Goal: Task Accomplishment & Management: Complete application form

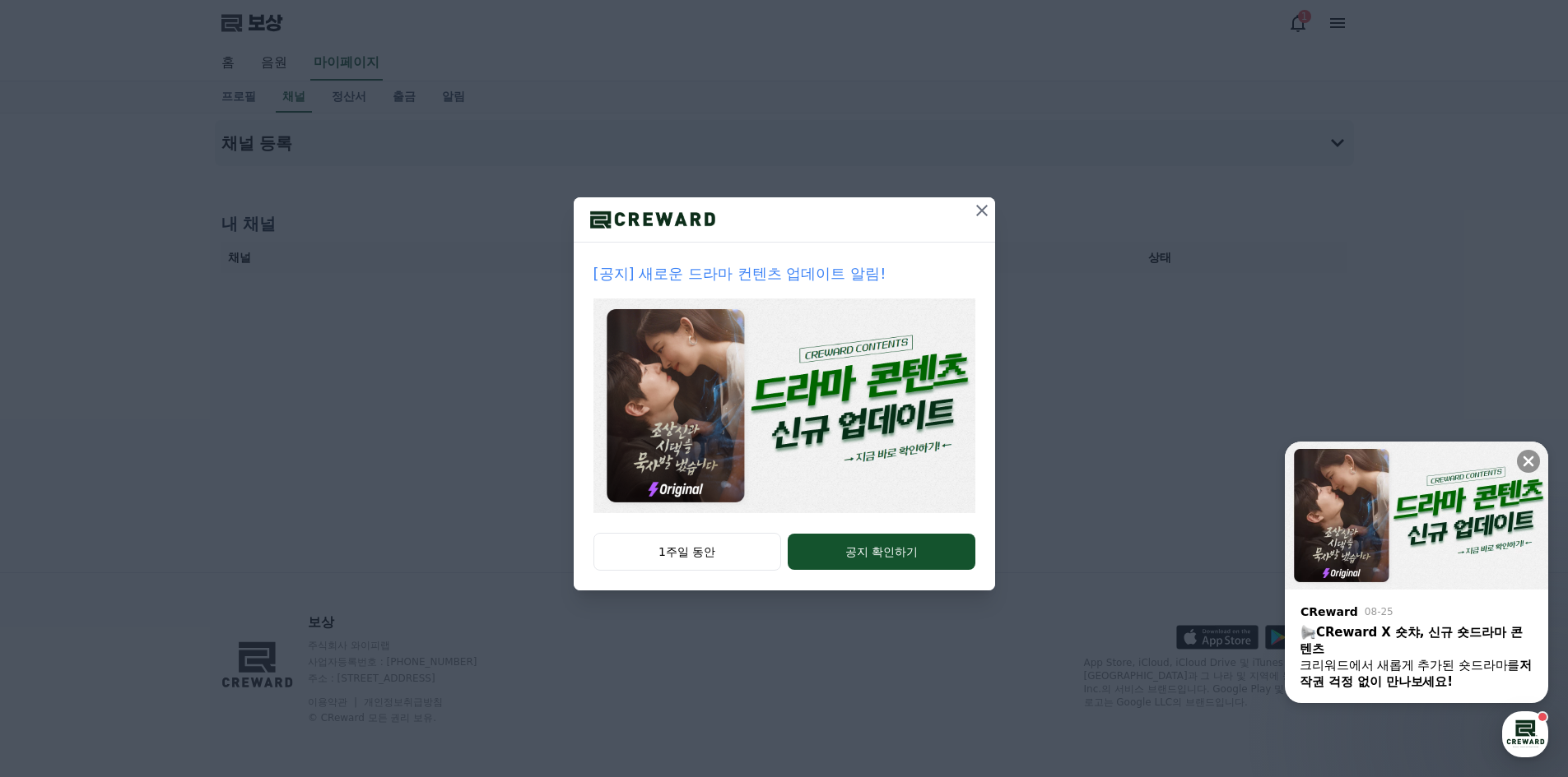
click at [987, 201] on icon at bounding box center [981, 211] width 20 height 19
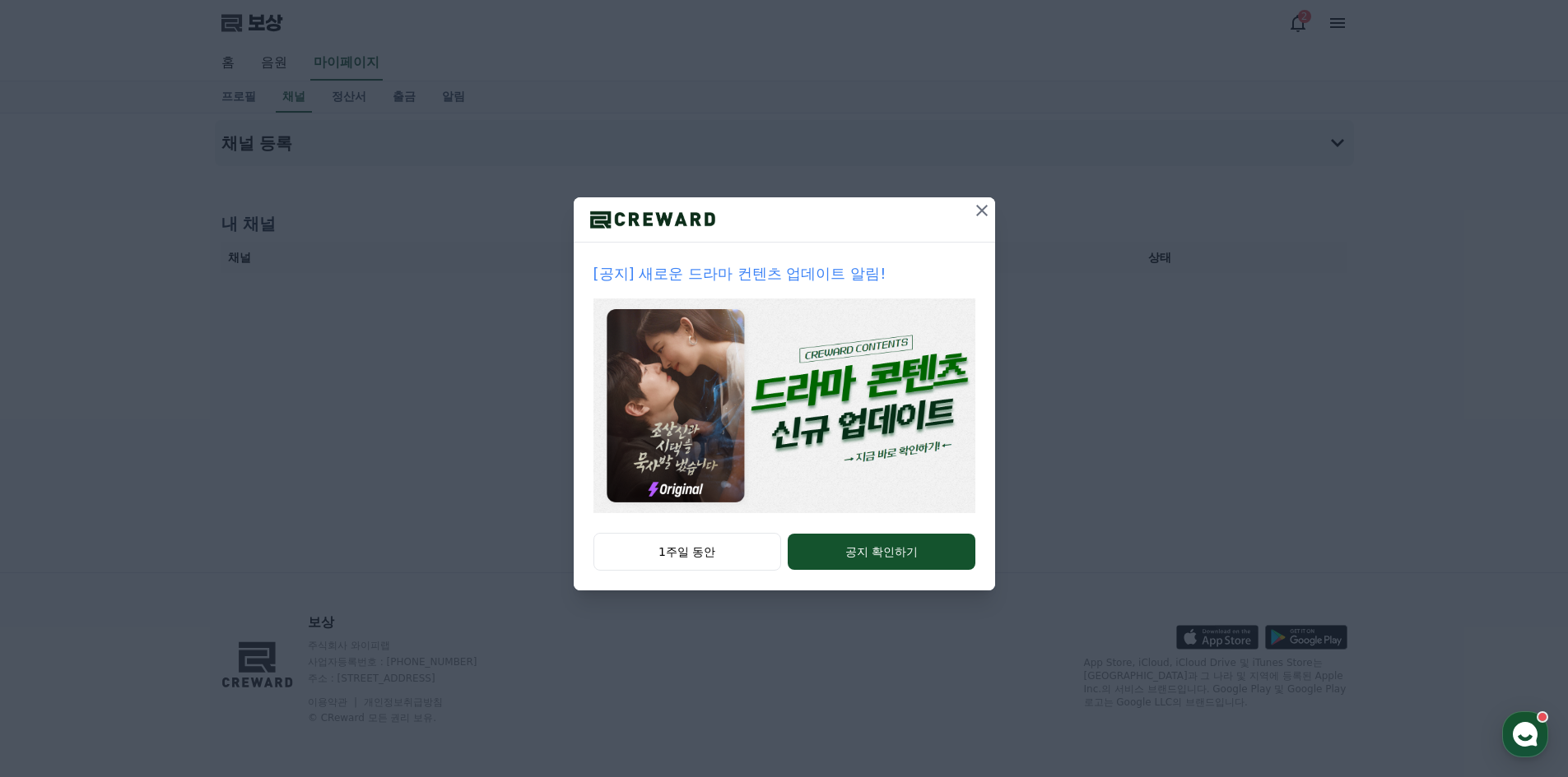
click at [978, 208] on icon at bounding box center [981, 211] width 20 height 19
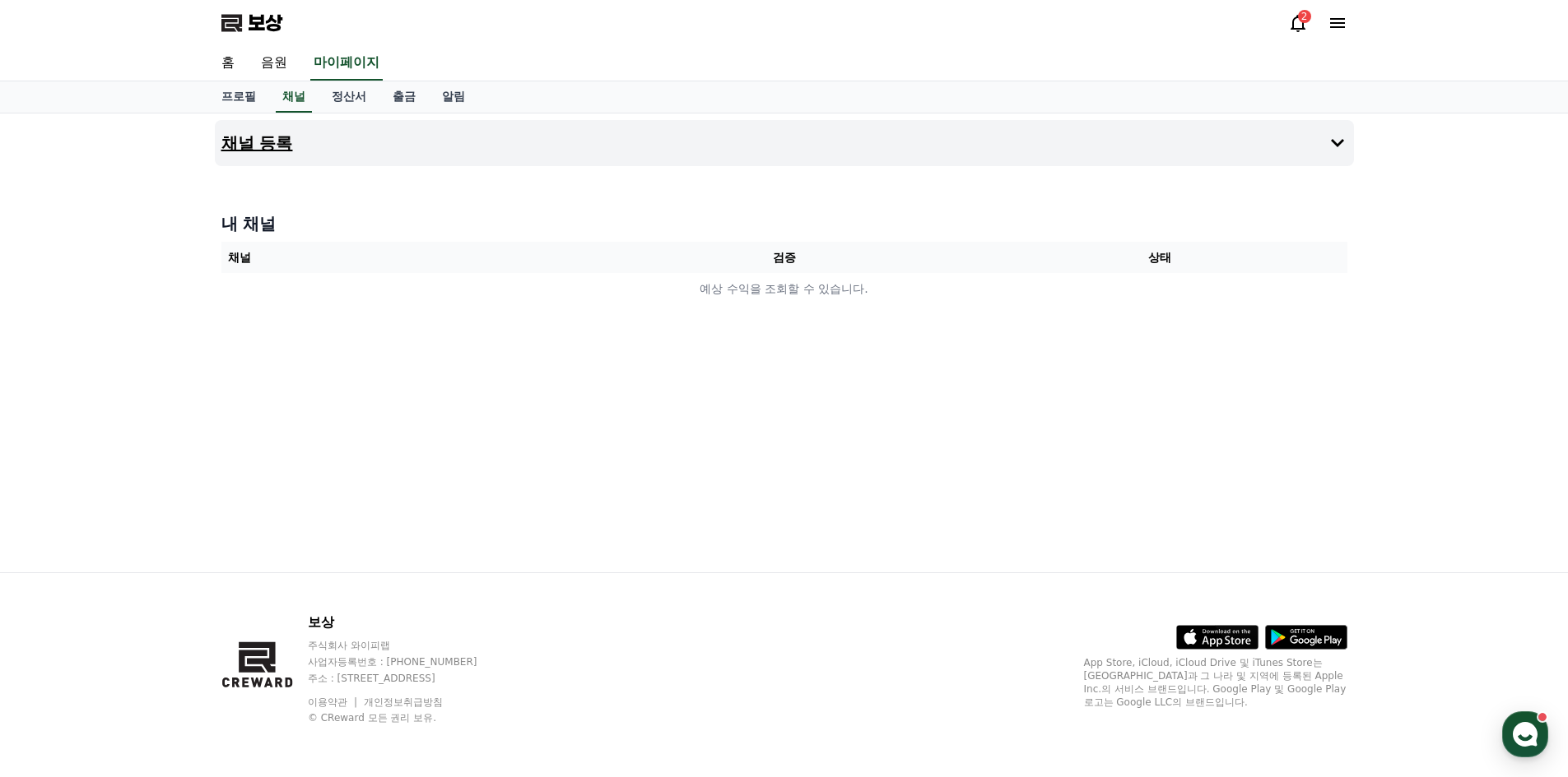
click at [305, 140] on button "채널 등록" at bounding box center [784, 144] width 1139 height 46
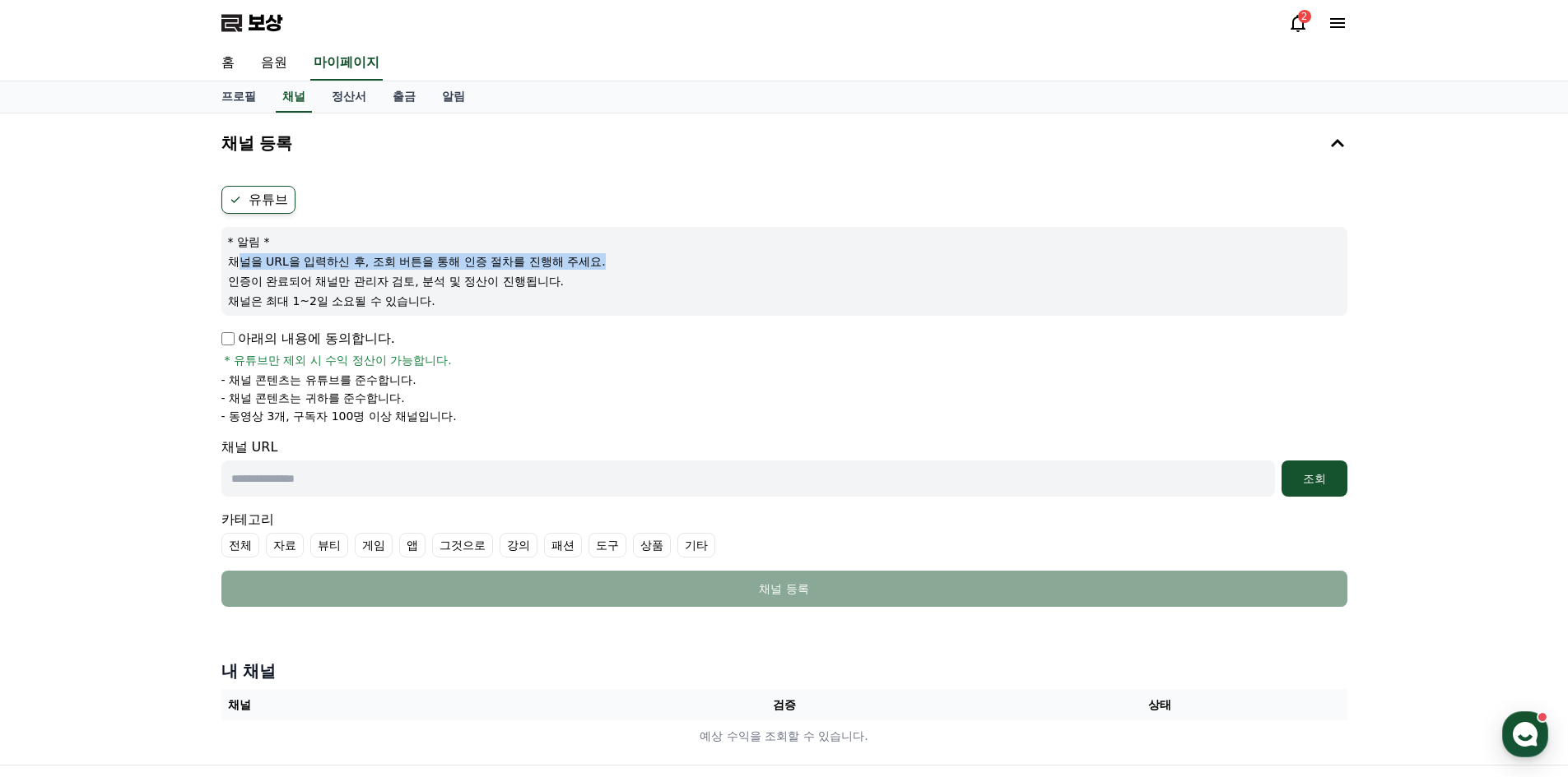
drag, startPoint x: 235, startPoint y: 263, endPoint x: 592, endPoint y: 268, distance: 357.0
click at [607, 263] on p "채널을 URL을 입력하신 후, 조회 버튼을 통해 인증 절차를 진행해 주세요." at bounding box center [784, 261] width 1112 height 17
drag, startPoint x: 253, startPoint y: 282, endPoint x: 452, endPoint y: 275, distance: 199.1
click at [452, 275] on font "인증이 완료되어 채널만 관리자 검토, 분석 및 정산이 진행됩니다." at bounding box center [396, 281] width 337 height 13
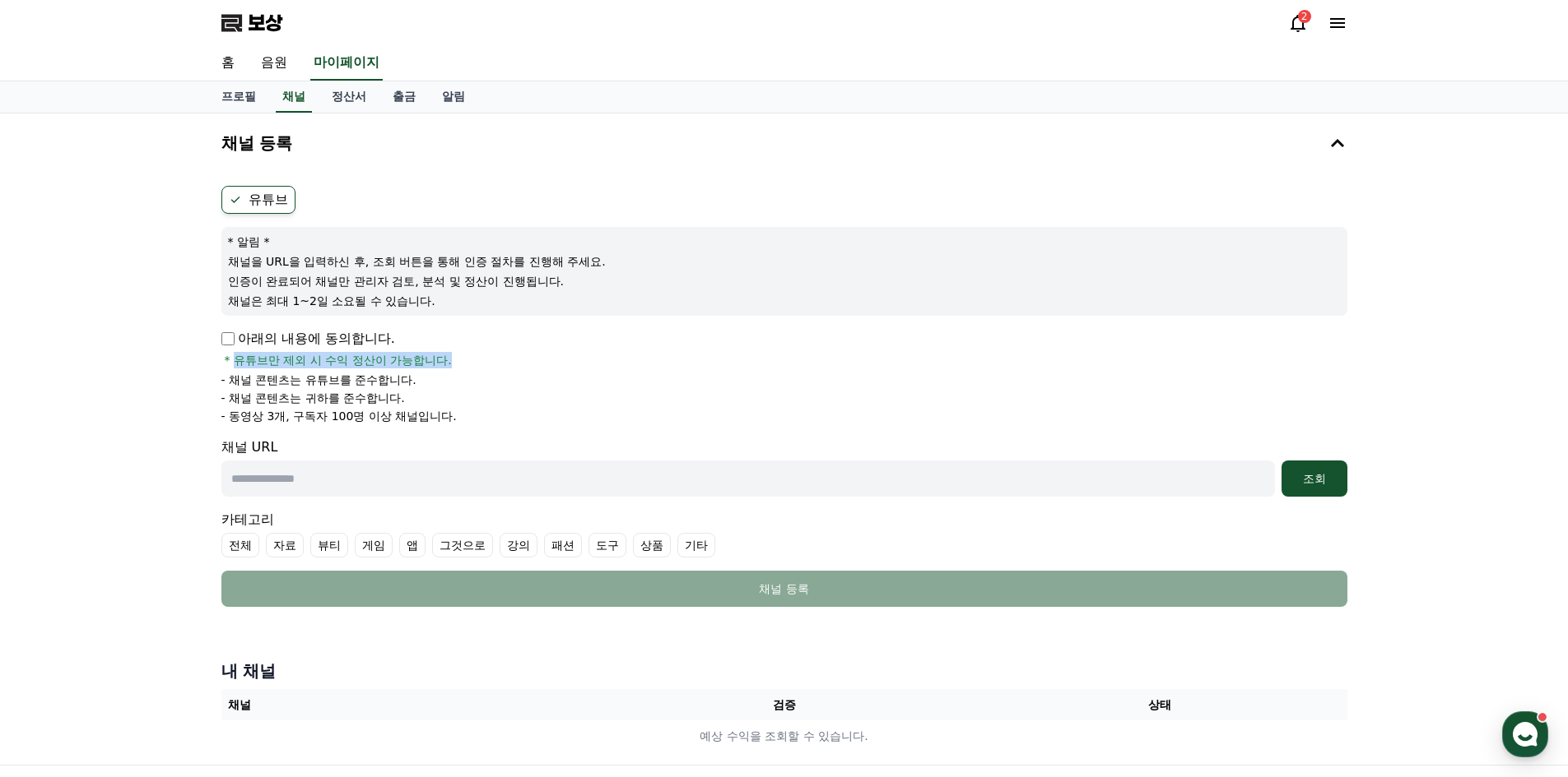
drag, startPoint x: 238, startPoint y: 361, endPoint x: 477, endPoint y: 355, distance: 239.1
click at [477, 355] on div "아래의 내용에 동의합니다. * 유튜브만 제외 시 수익 정산이 가능합니다." at bounding box center [784, 348] width 1126 height 40
drag, startPoint x: 246, startPoint y: 377, endPoint x: 405, endPoint y: 377, distance: 159.0
click at [405, 377] on font "- 채널 콘텐츠는 유튜브를 준수합니다." at bounding box center [319, 379] width 195 height 13
drag, startPoint x: 230, startPoint y: 400, endPoint x: 442, endPoint y: 399, distance: 212.0
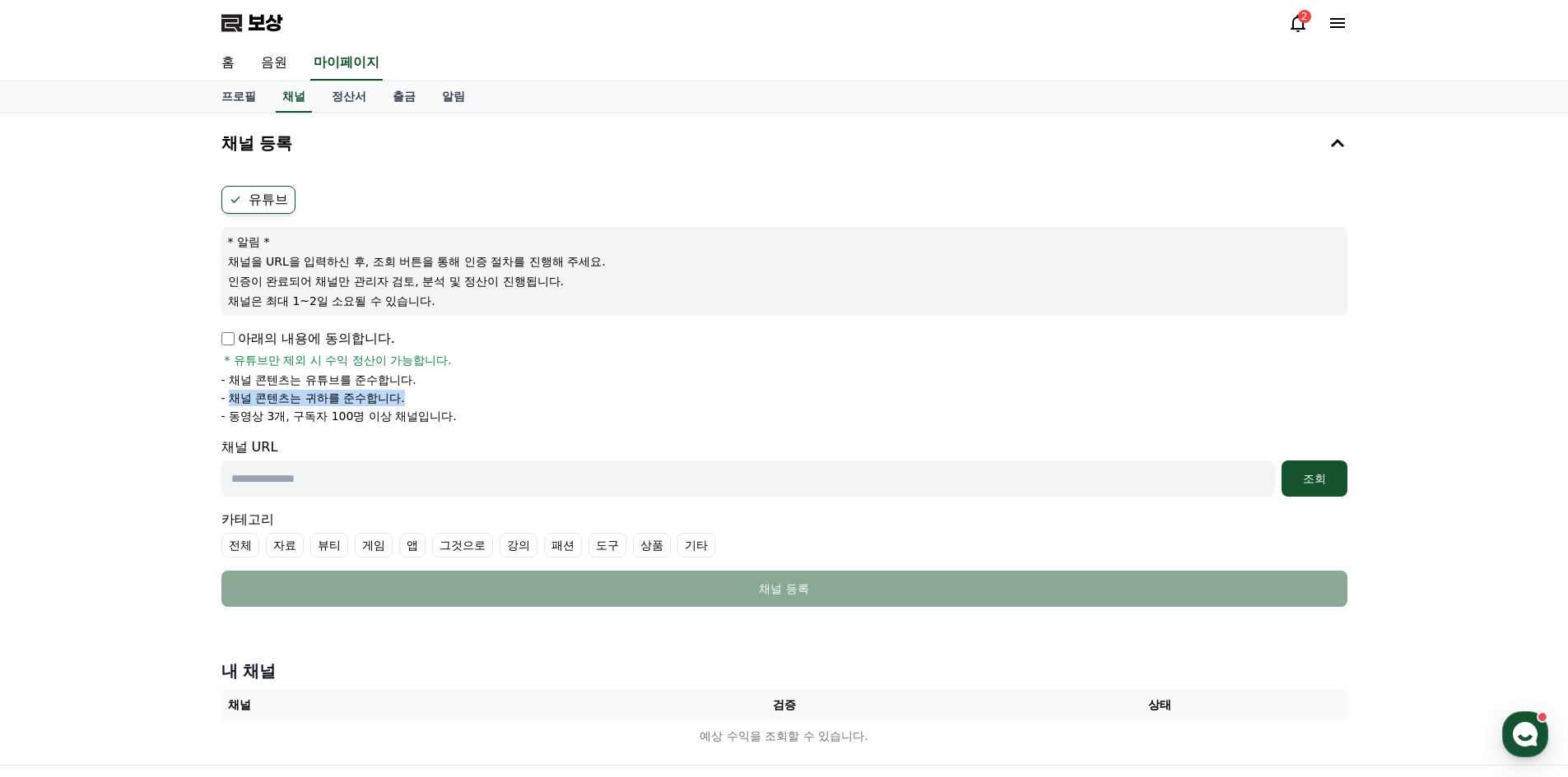
click at [442, 399] on li "- 채널 콘텐츠는 귀하를 준수합니다." at bounding box center [784, 398] width 1126 height 17
drag, startPoint x: 248, startPoint y: 416, endPoint x: 442, endPoint y: 416, distance: 194.0
click at [442, 416] on font "- 동영상 3개, 구독자 100명 이상 채널입니다." at bounding box center [339, 416] width 236 height 13
click at [419, 471] on input "text" at bounding box center [748, 478] width 1053 height 36
paste input "**********"
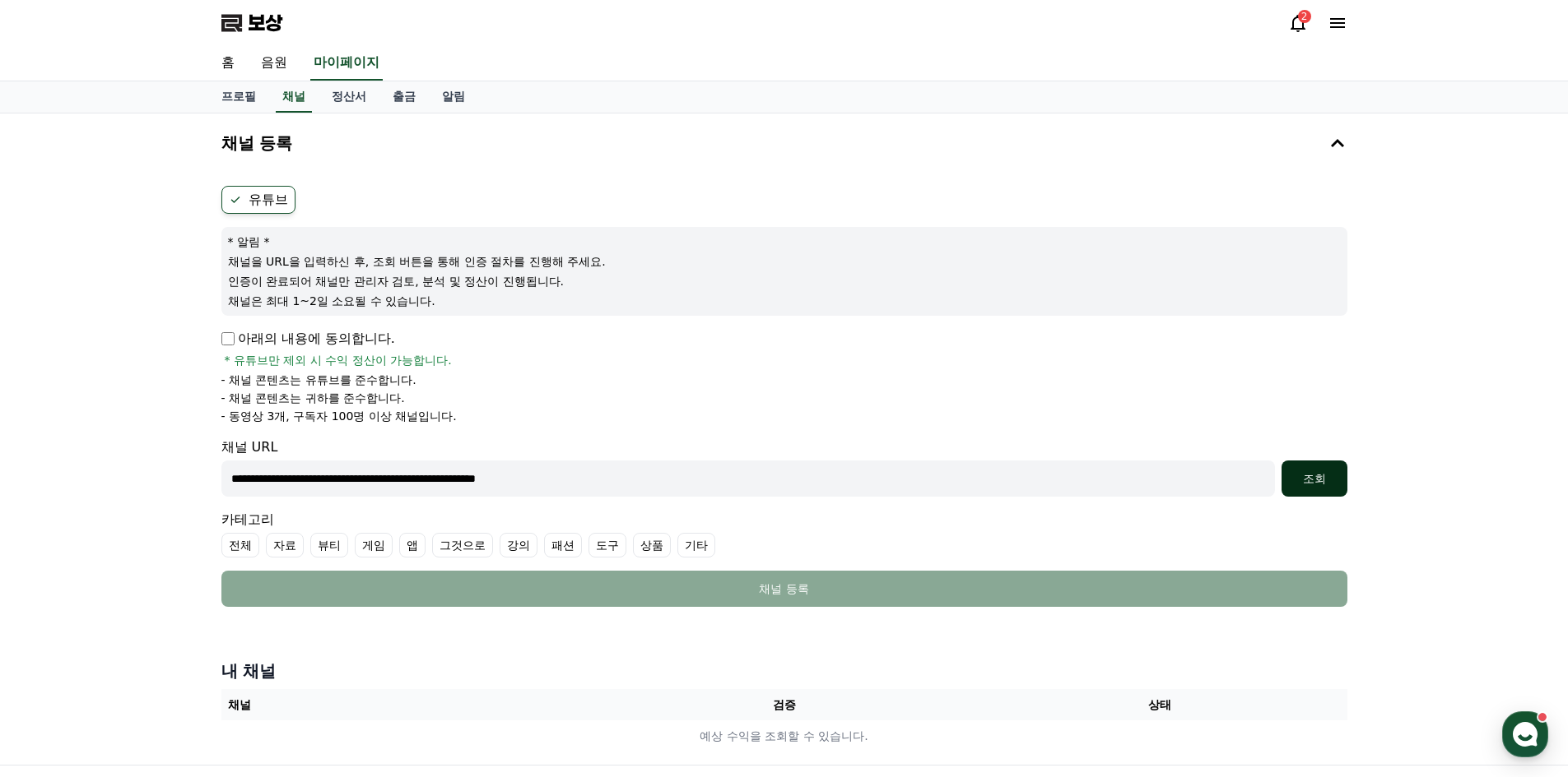
click at [1307, 478] on font "조회" at bounding box center [1314, 478] width 23 height 13
drag, startPoint x: 623, startPoint y: 476, endPoint x: 114, endPoint y: 457, distance: 509.4
click at [103, 460] on div "**********" at bounding box center [784, 439] width 1568 height 651
paste input "text"
type input "**********"
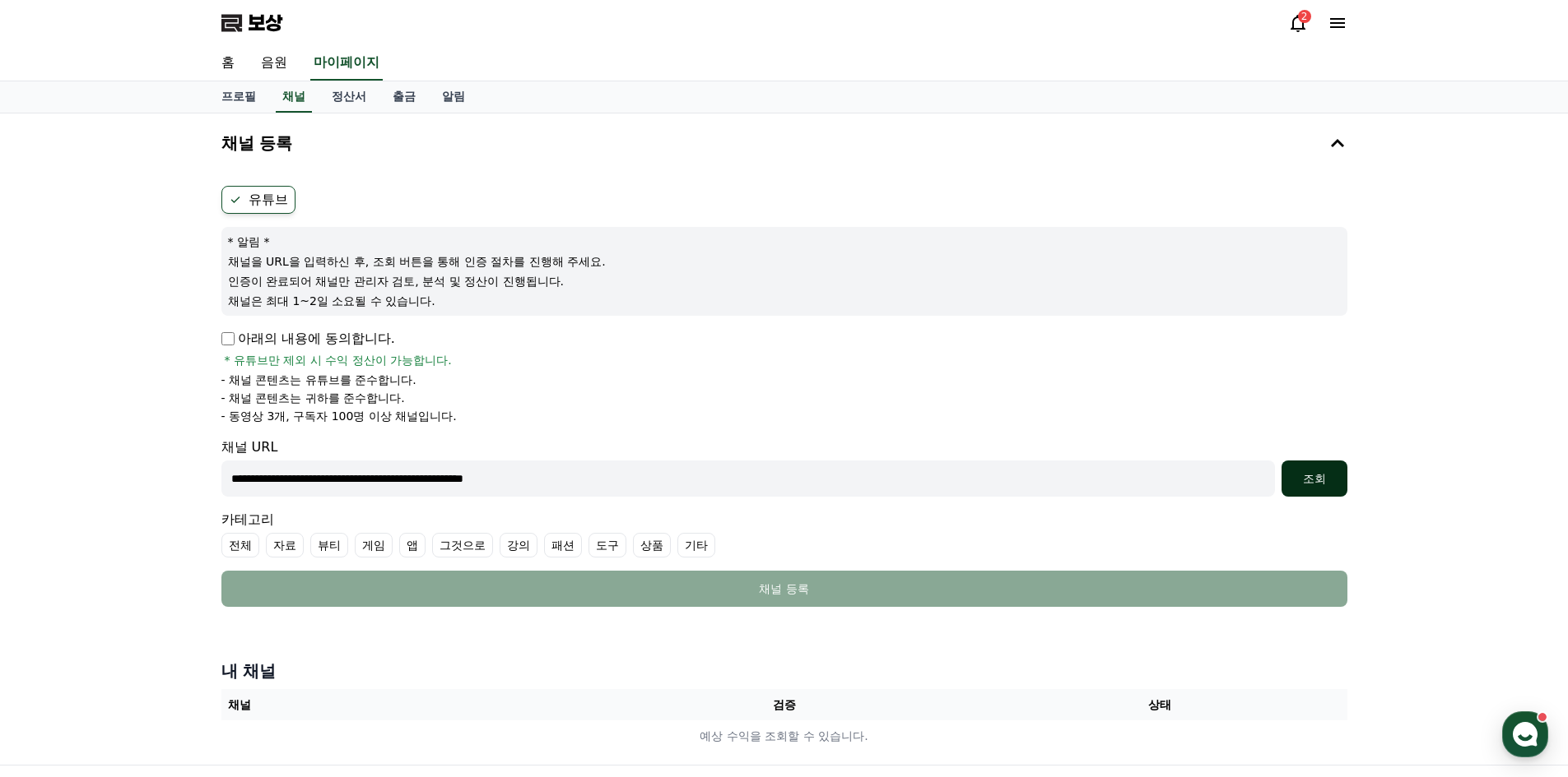
click at [1322, 478] on font "조회" at bounding box center [1314, 478] width 23 height 13
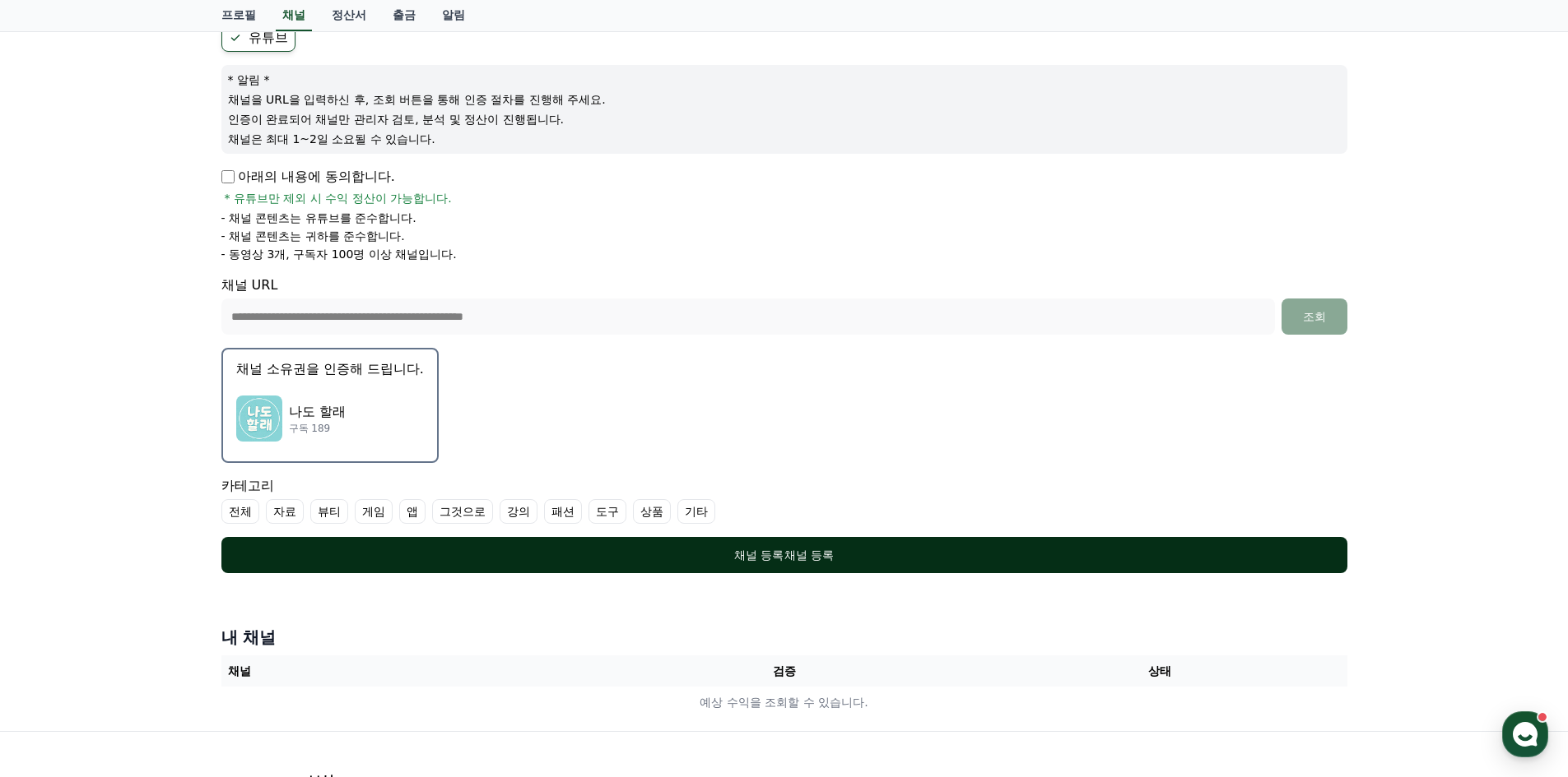
scroll to position [165, 0]
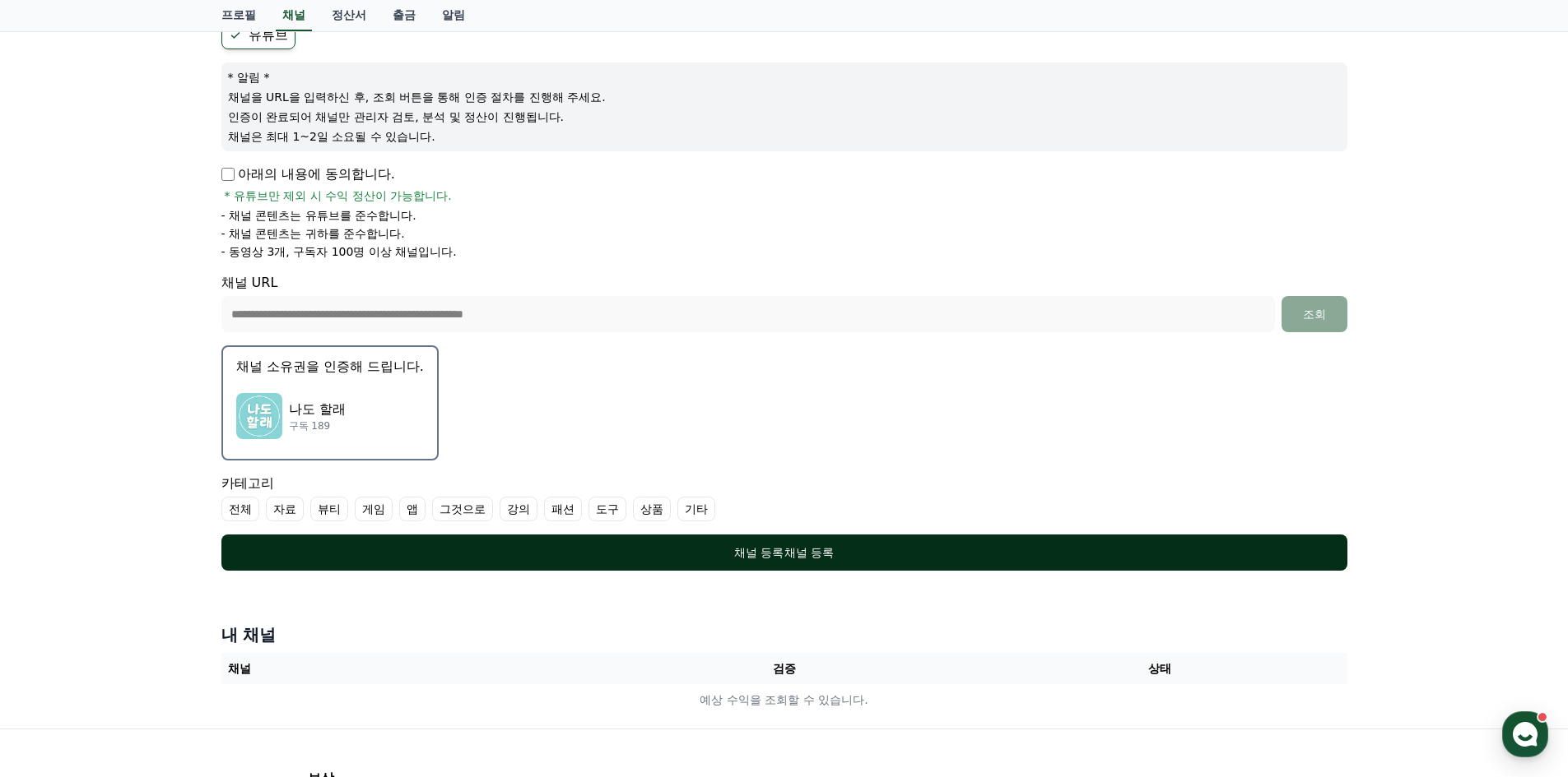
click at [776, 565] on button "채널 등록 채널 등록" at bounding box center [784, 552] width 1126 height 36
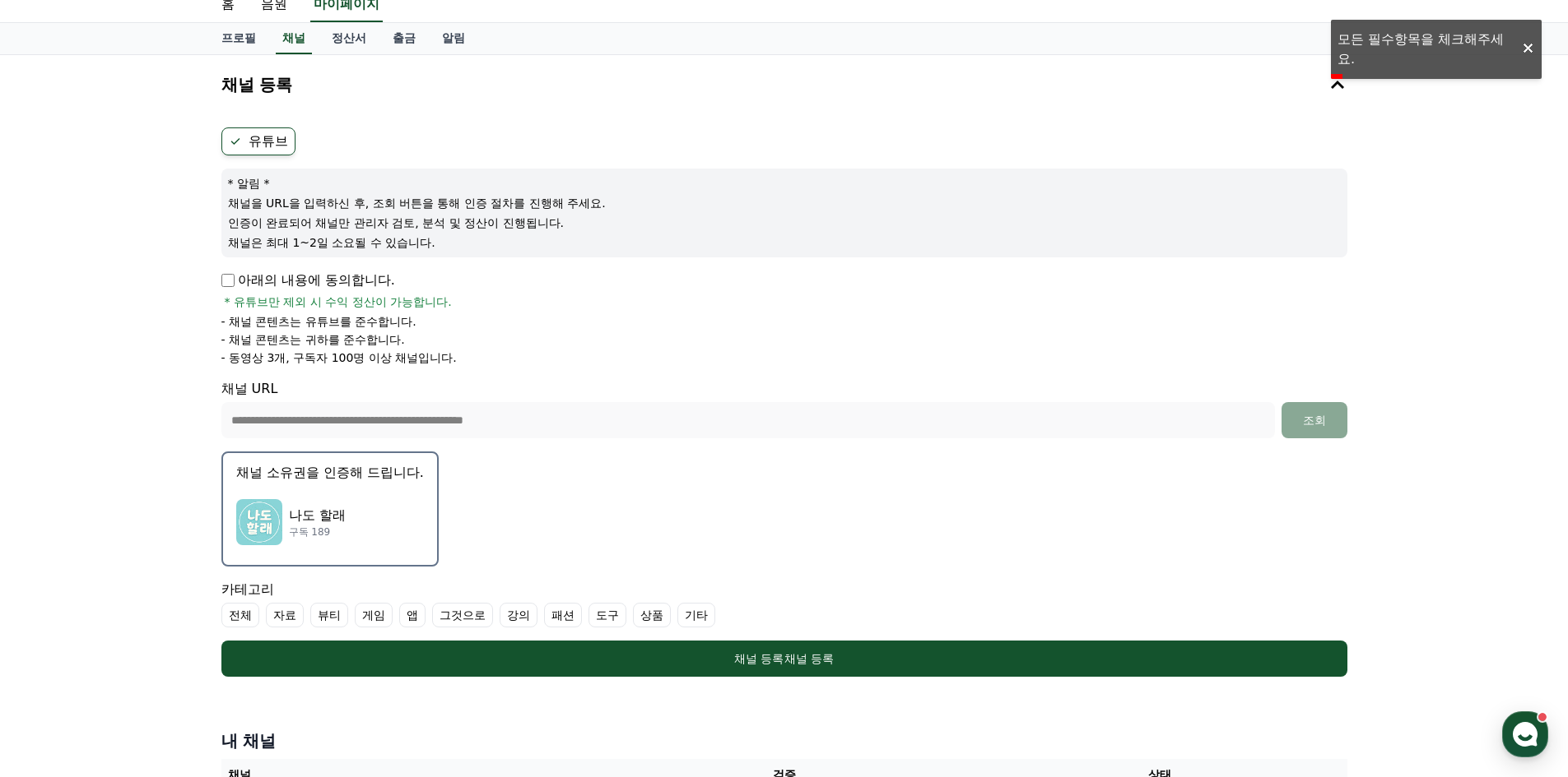
scroll to position [82, 0]
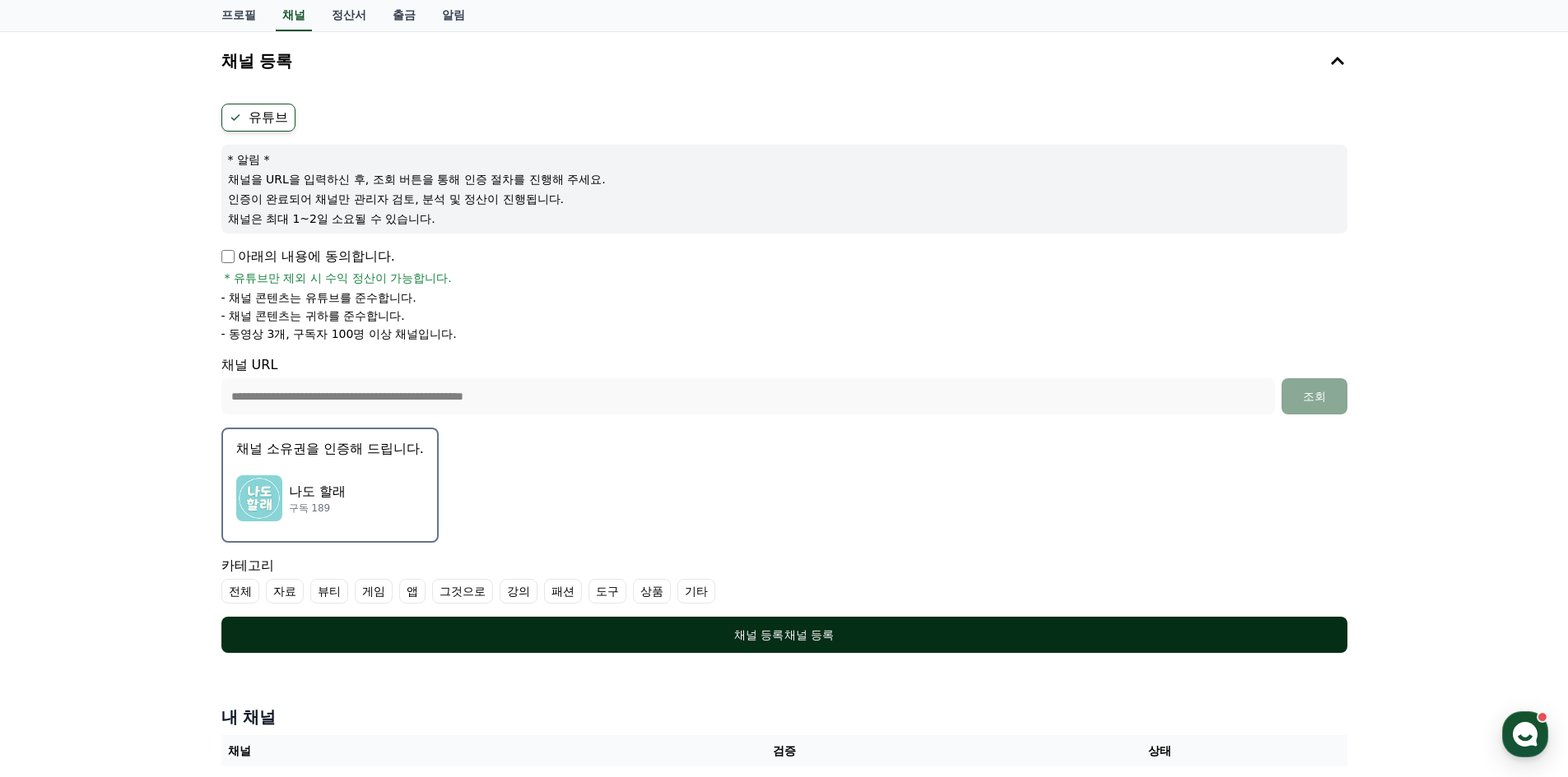
click at [760, 628] on font "채널 등록" at bounding box center [759, 634] width 50 height 13
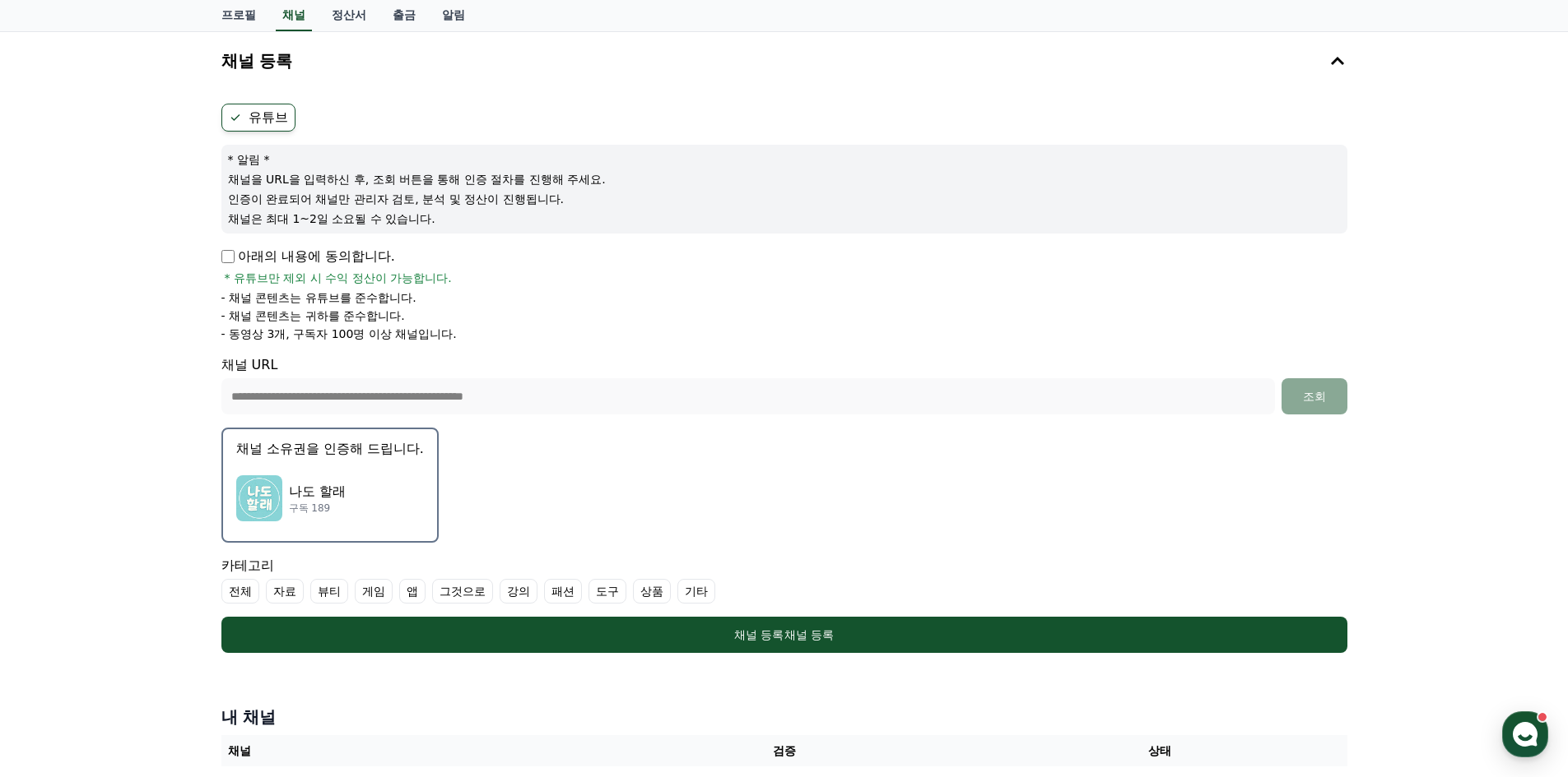
click at [689, 590] on font "기타" at bounding box center [696, 591] width 23 height 13
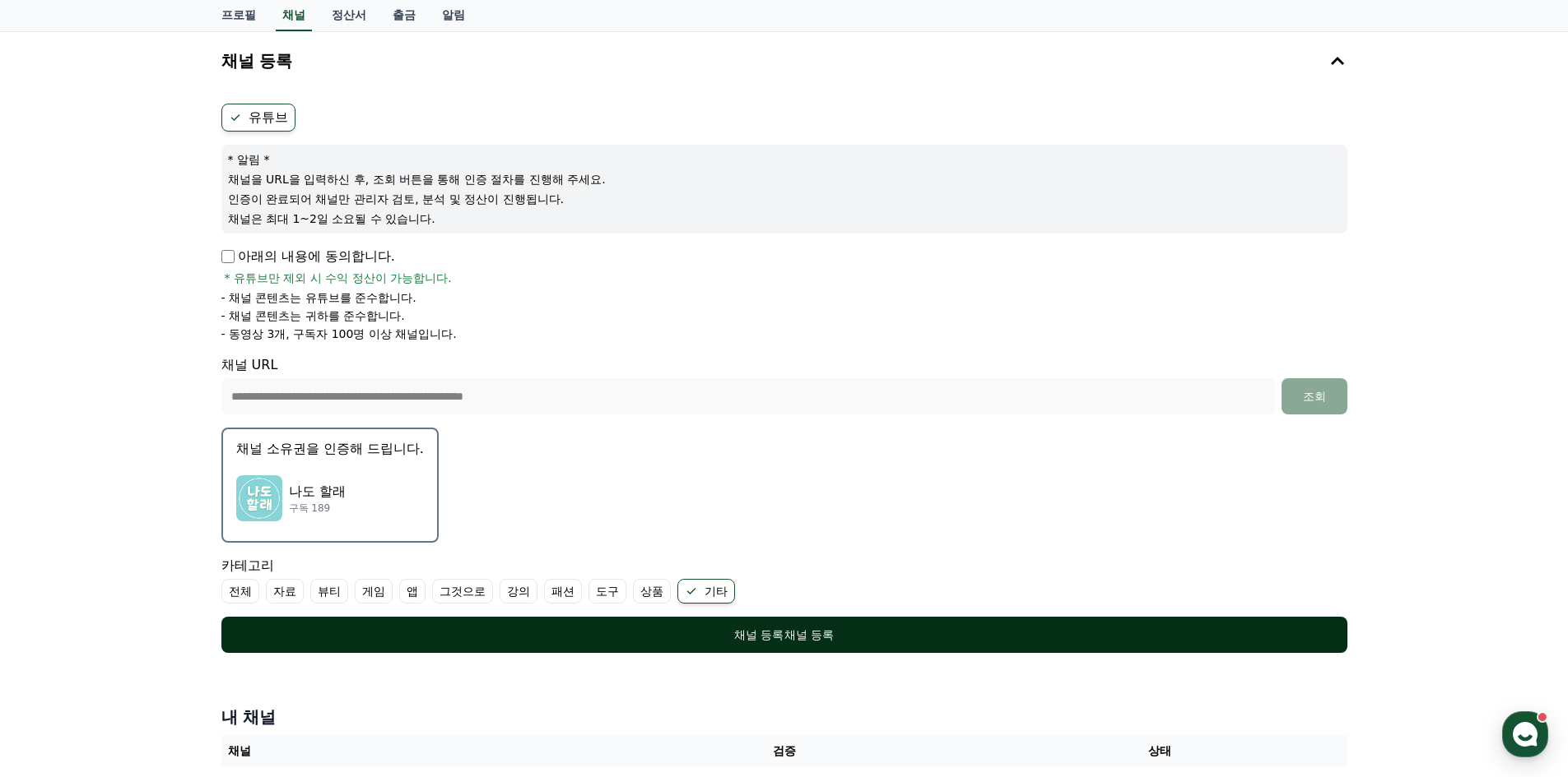
click at [719, 627] on div "채널 등록 채널 등록" at bounding box center [784, 634] width 1060 height 17
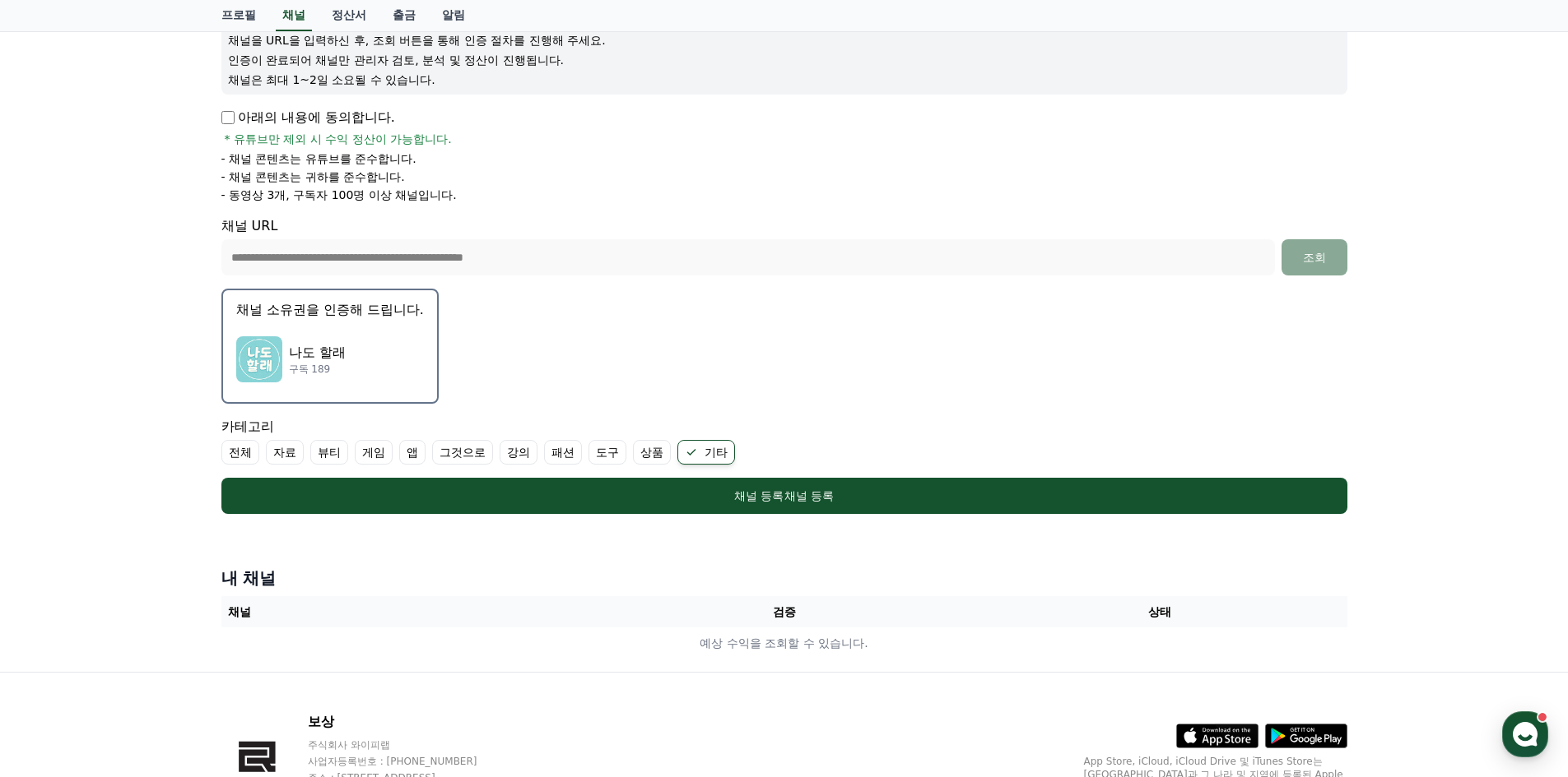
scroll to position [159, 0]
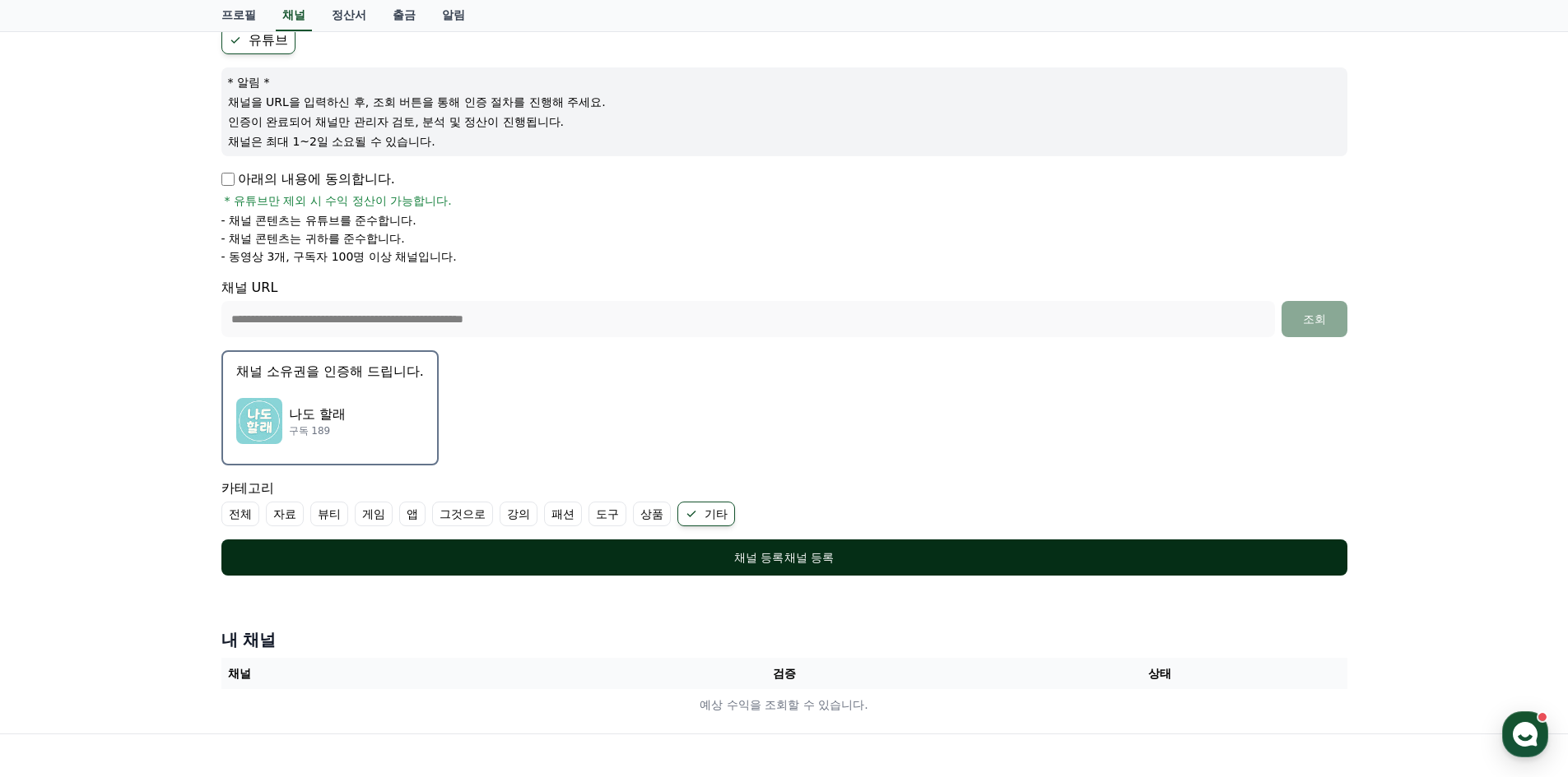
click at [790, 554] on font "채널 등록" at bounding box center [809, 557] width 50 height 13
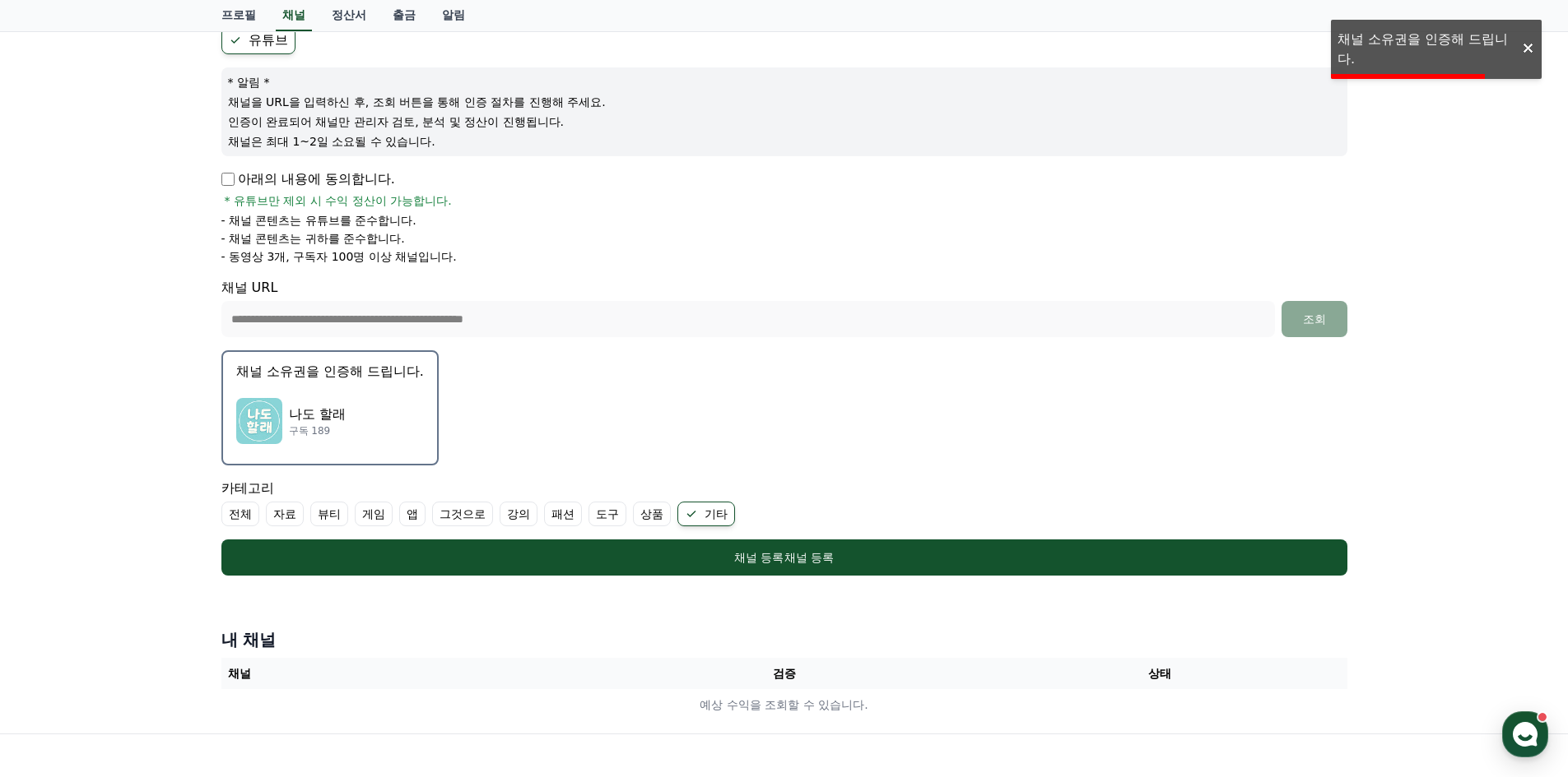
click at [1355, 51] on div "**********" at bounding box center [784, 344] width 1152 height 780
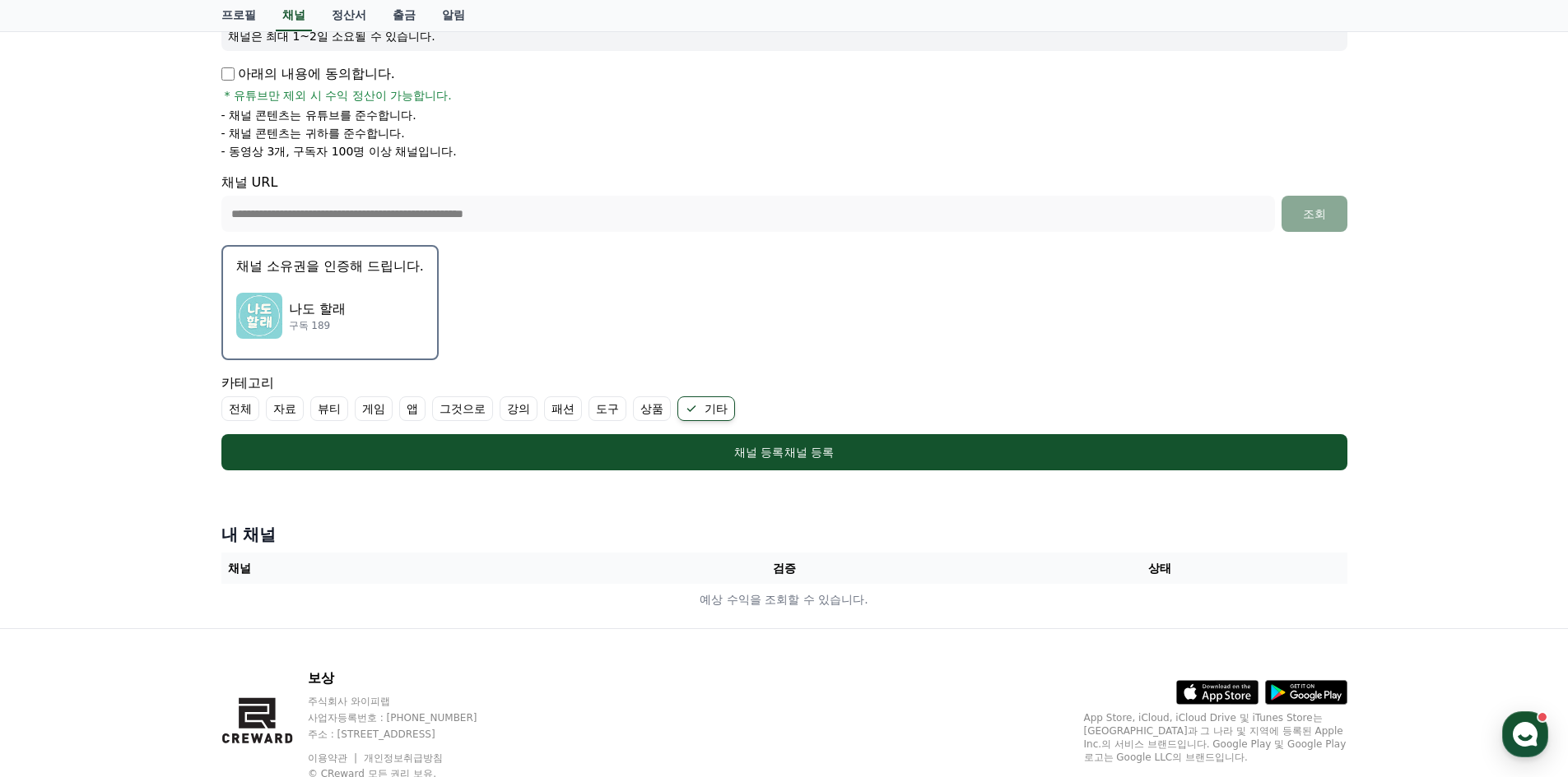
scroll to position [324, 0]
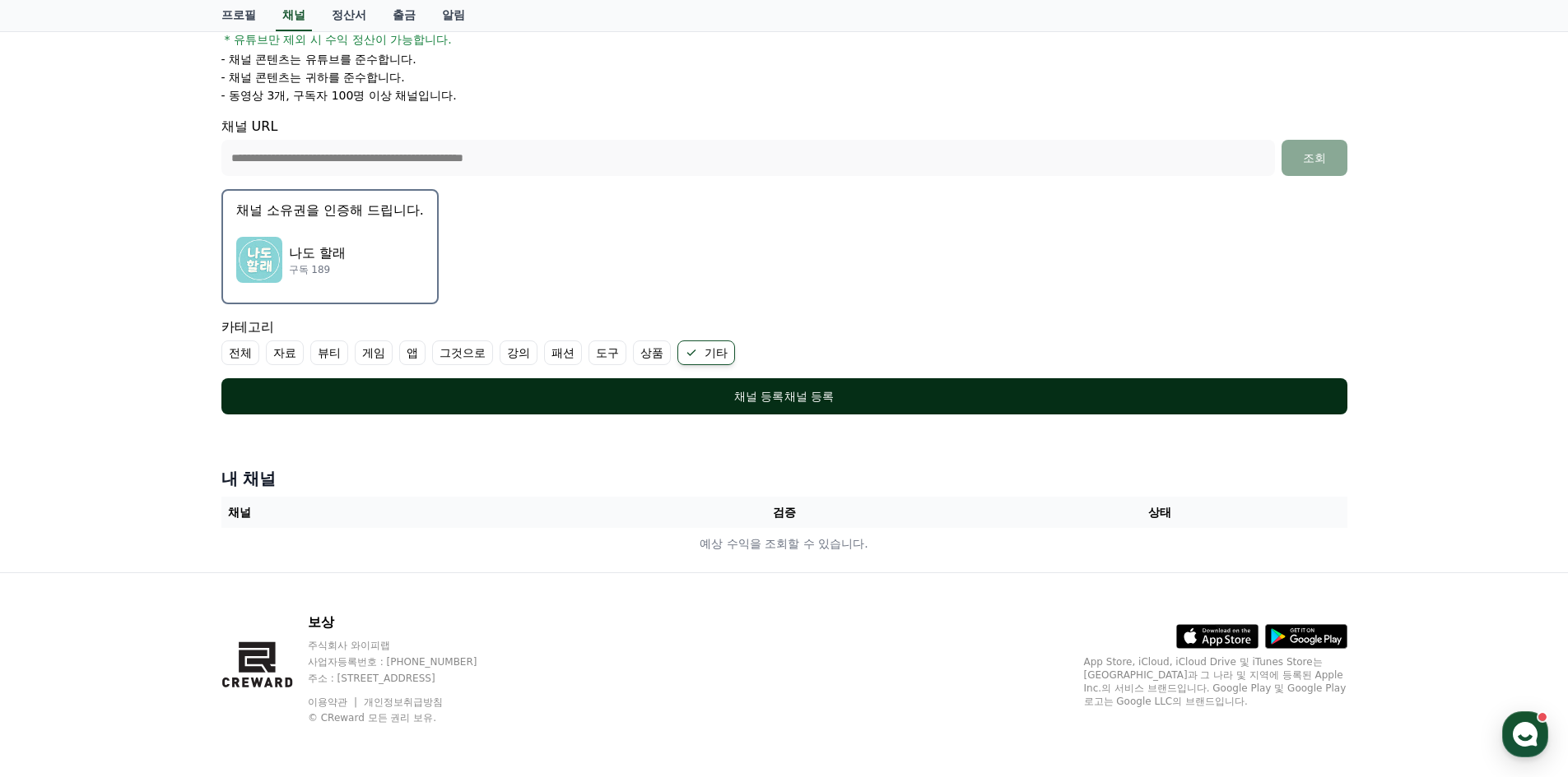
click at [824, 402] on button "채널 등록 채널 등록" at bounding box center [784, 396] width 1126 height 36
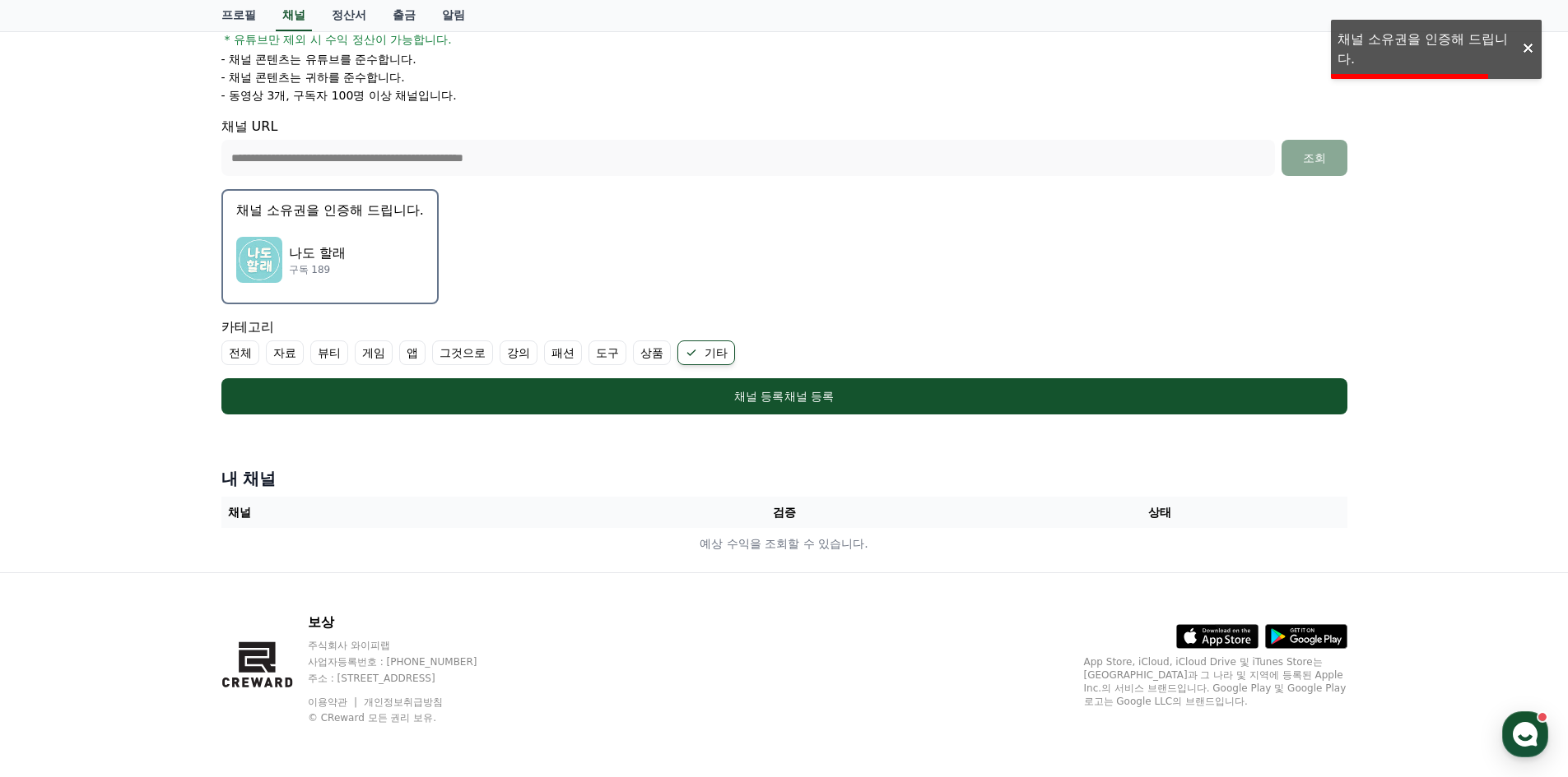
click at [1374, 54] on div "**********" at bounding box center [784, 183] width 1568 height 780
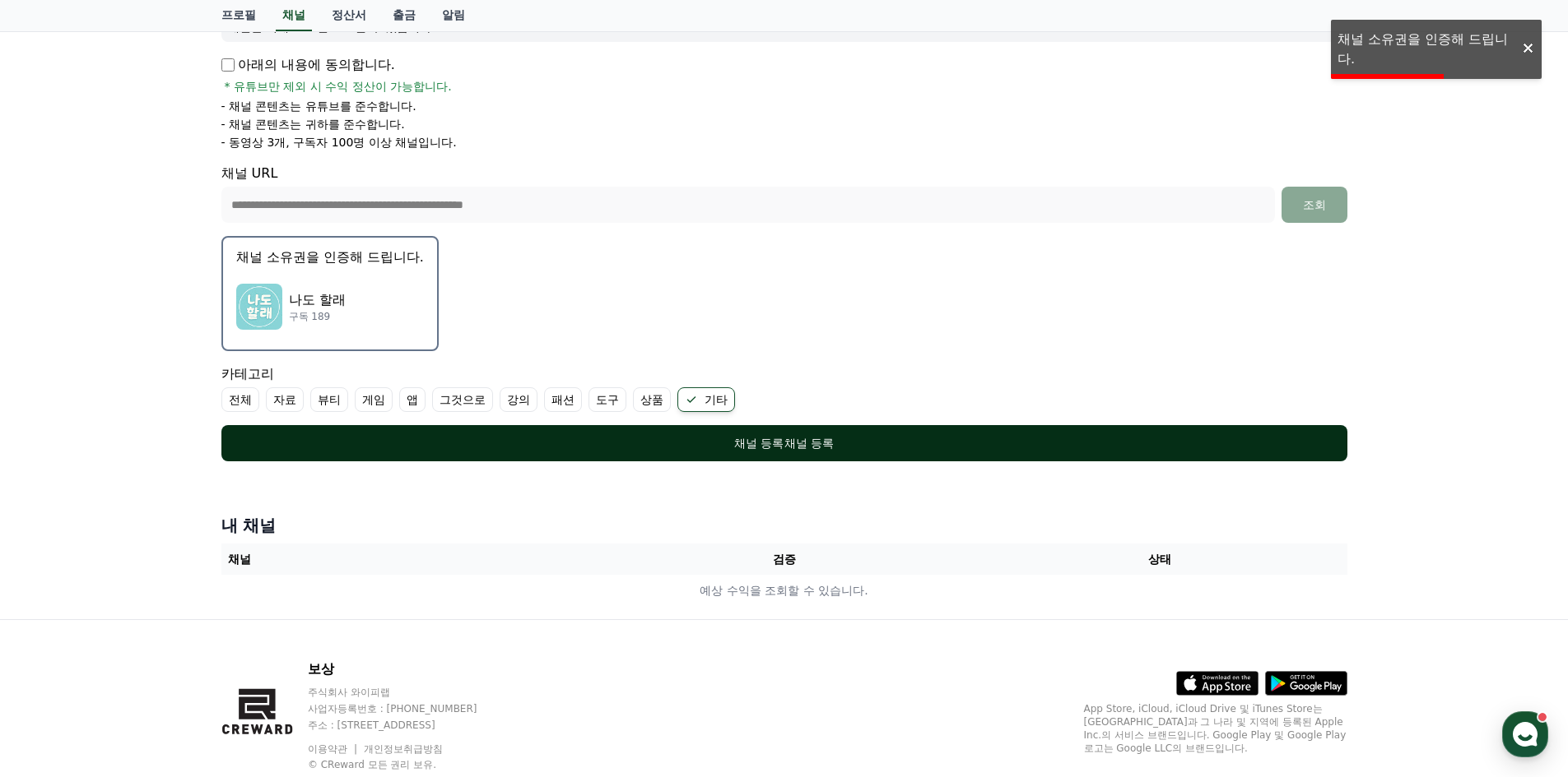
scroll to position [77, 0]
